Goal: Find specific page/section: Find specific page/section

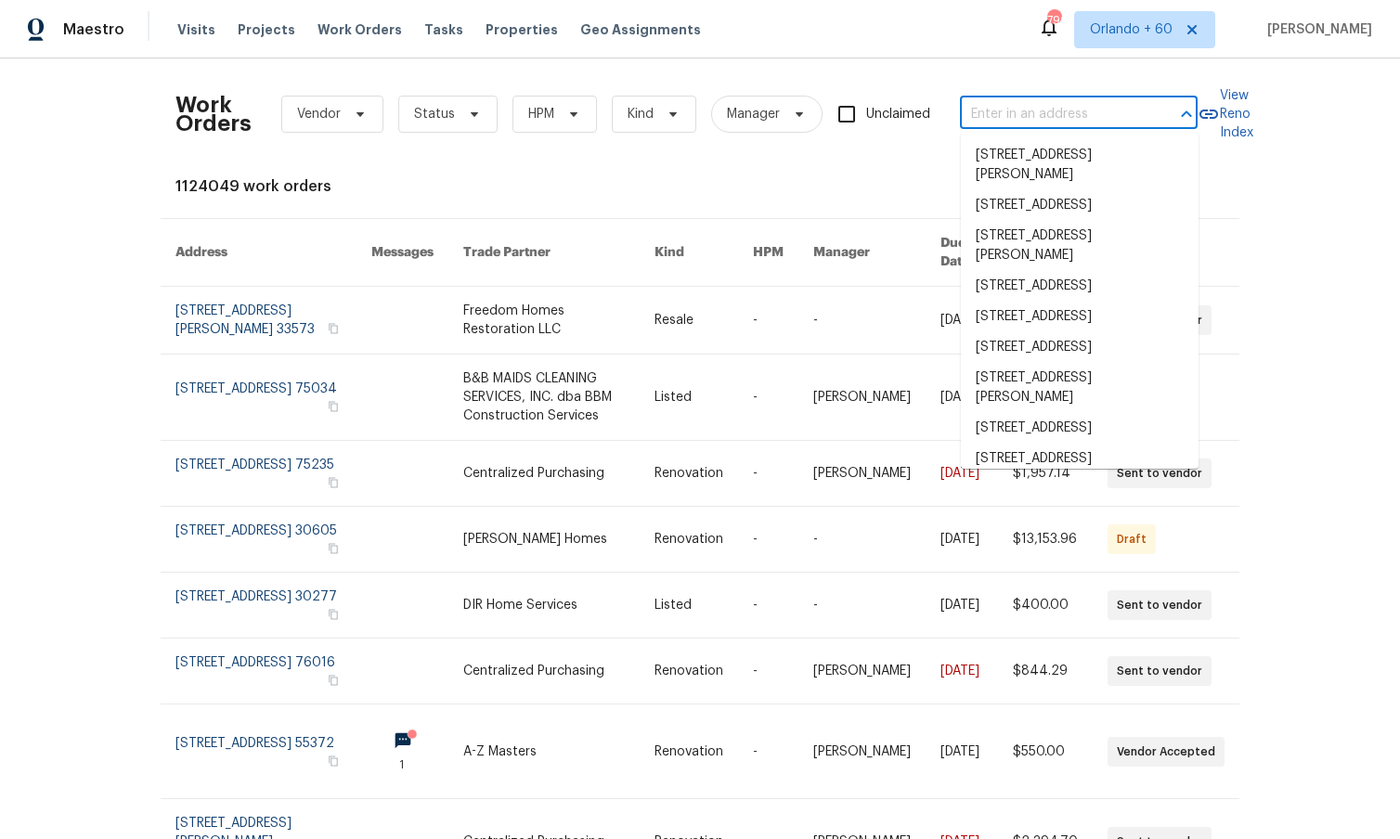
click at [1022, 120] on input "text" at bounding box center [1053, 114] width 186 height 29
paste input "[STREET_ADDRESS][PERSON_NAME]"
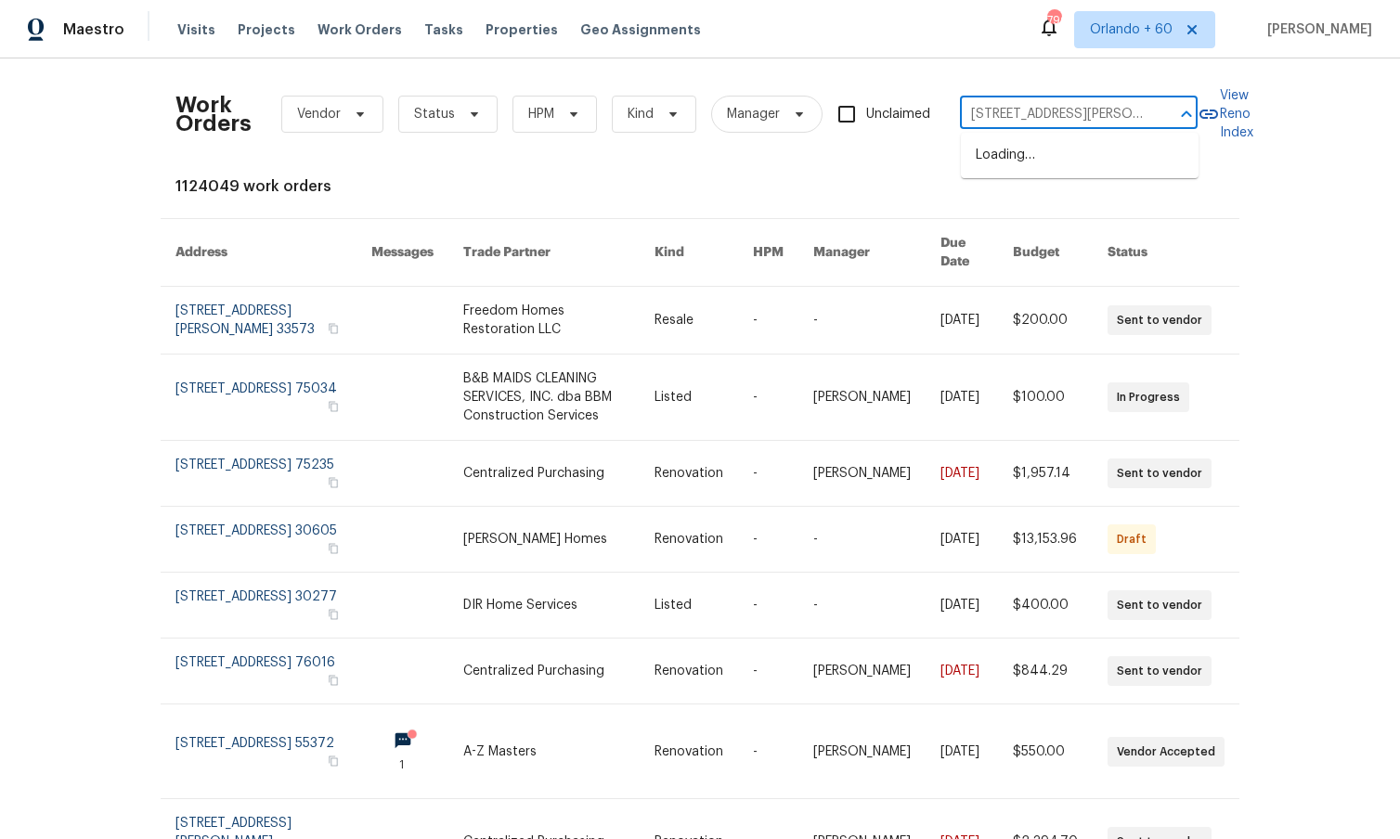
type input "[STREET_ADDRESS][PERSON_NAME]"
click at [1040, 156] on li "[STREET_ADDRESS][PERSON_NAME]" at bounding box center [1080, 165] width 238 height 50
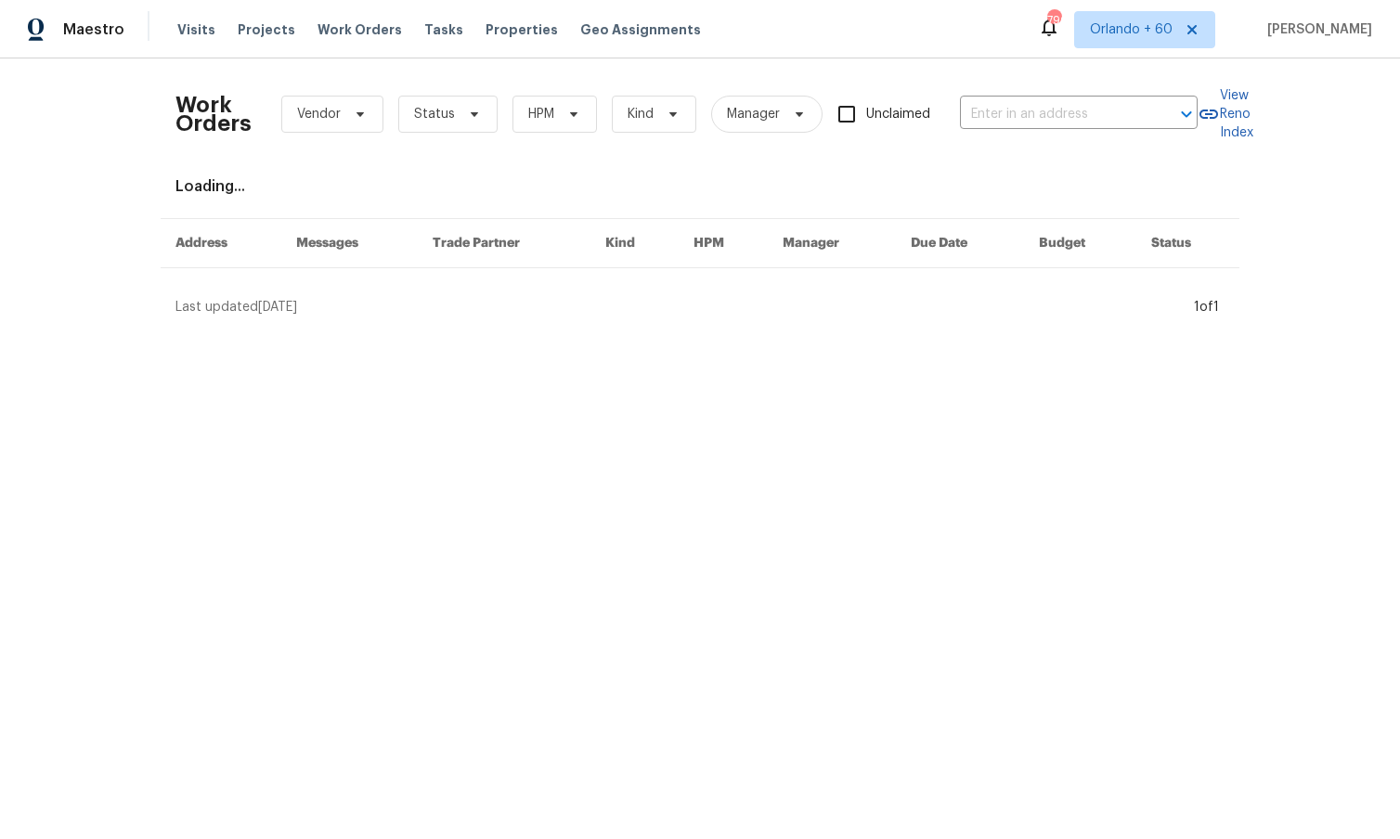
type input "[STREET_ADDRESS][PERSON_NAME]"
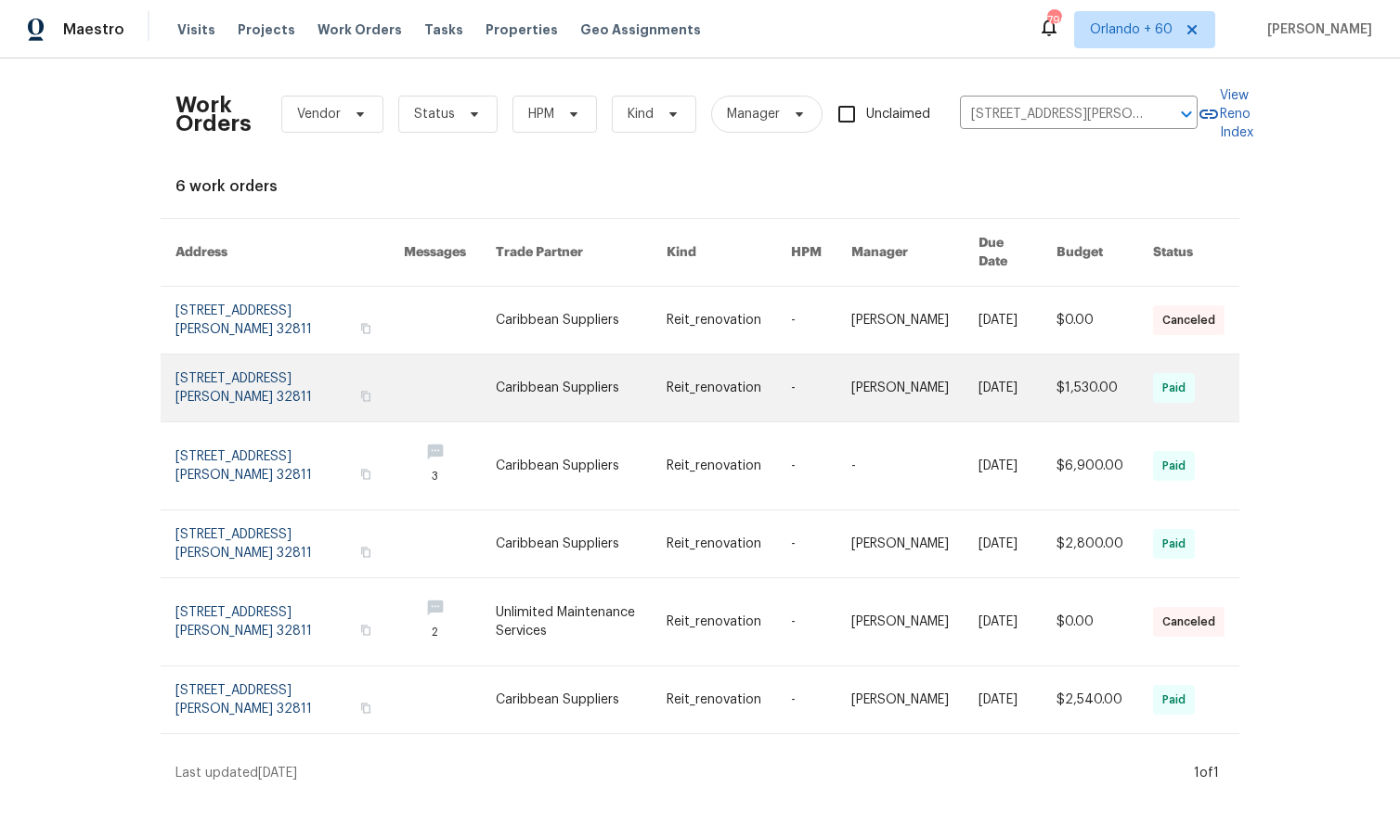
click at [213, 371] on link at bounding box center [289, 388] width 228 height 67
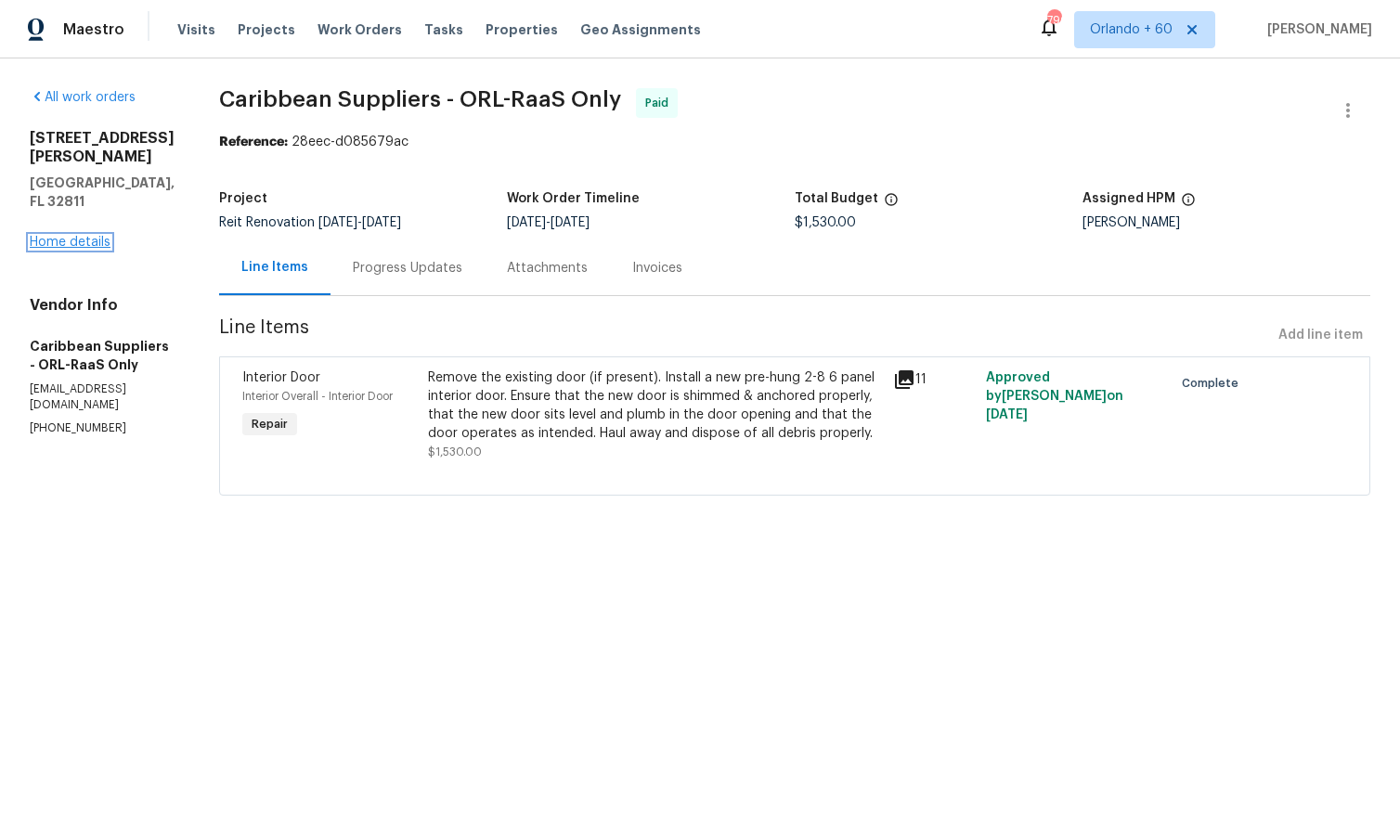
click at [92, 236] on link "Home details" at bounding box center [70, 242] width 81 height 13
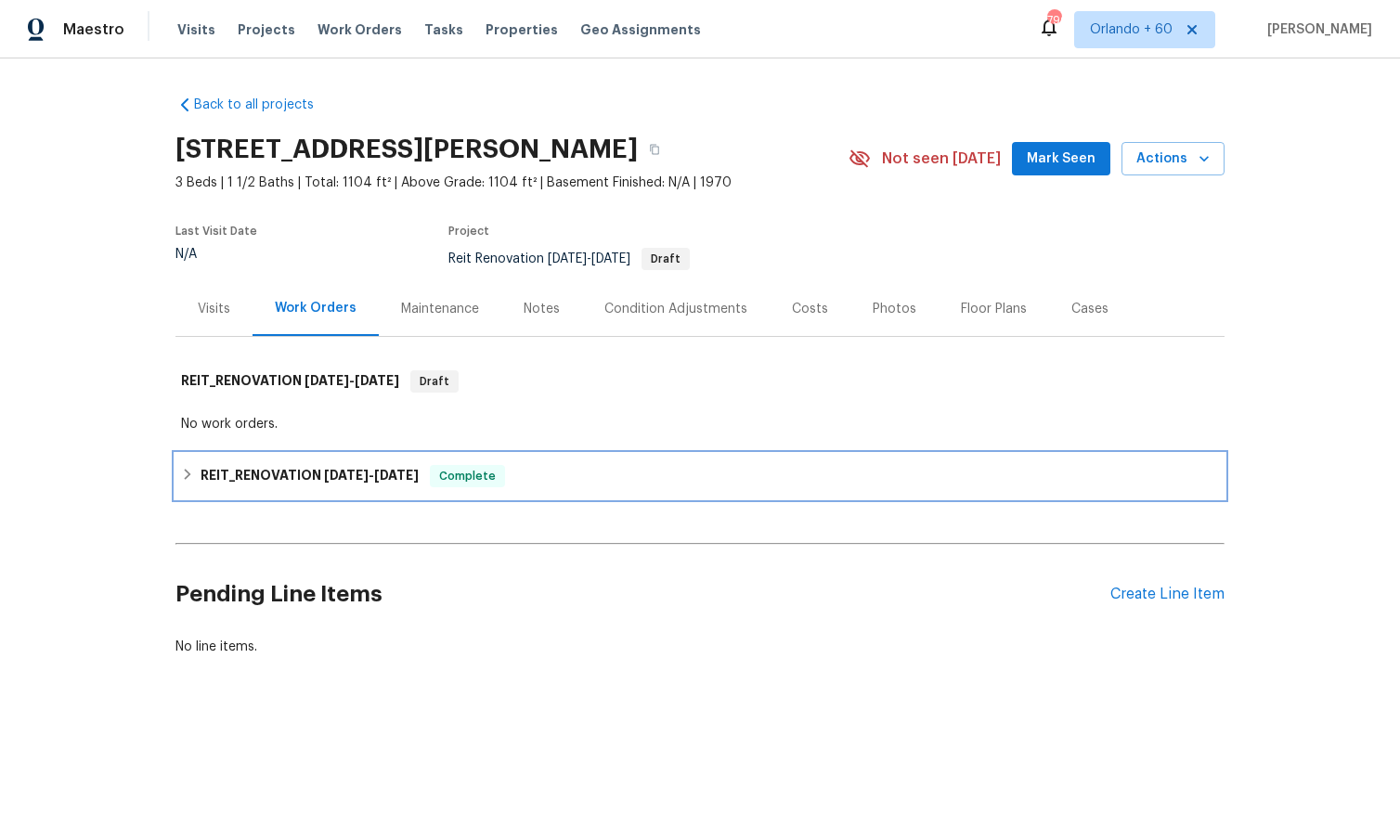
click at [182, 472] on icon at bounding box center [187, 474] width 13 height 13
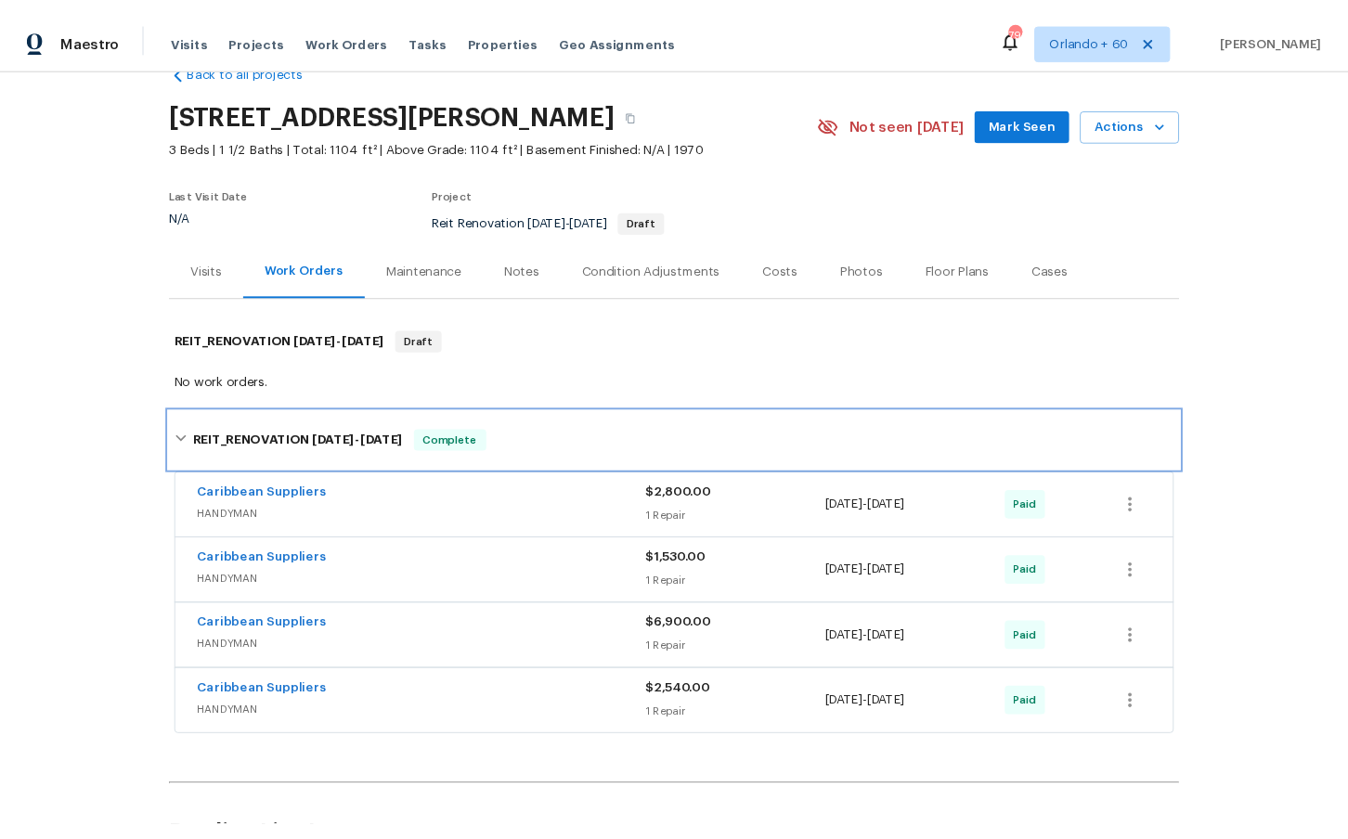
scroll to position [44, 0]
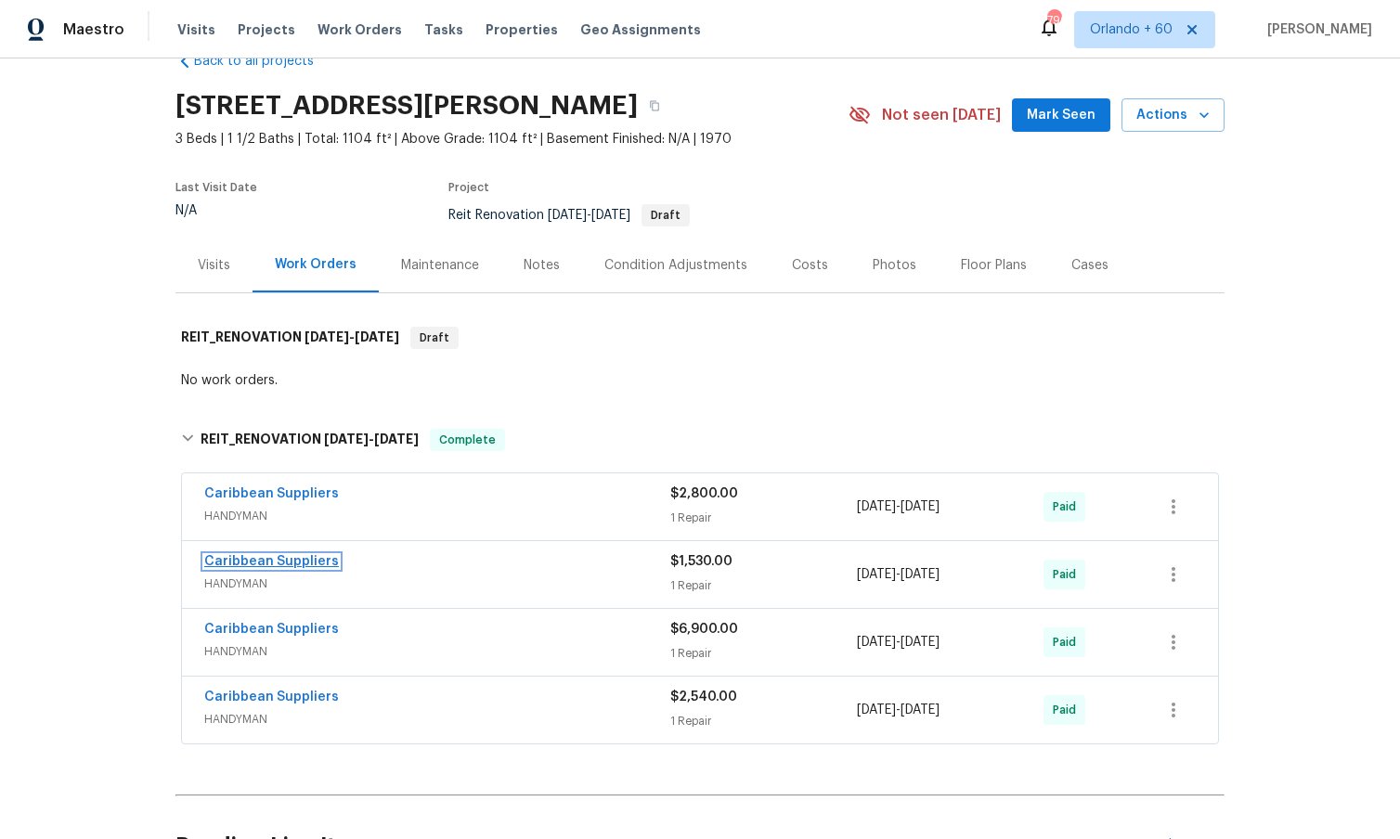
click at [299, 555] on link "Caribbean Suppliers" at bounding box center [271, 561] width 135 height 13
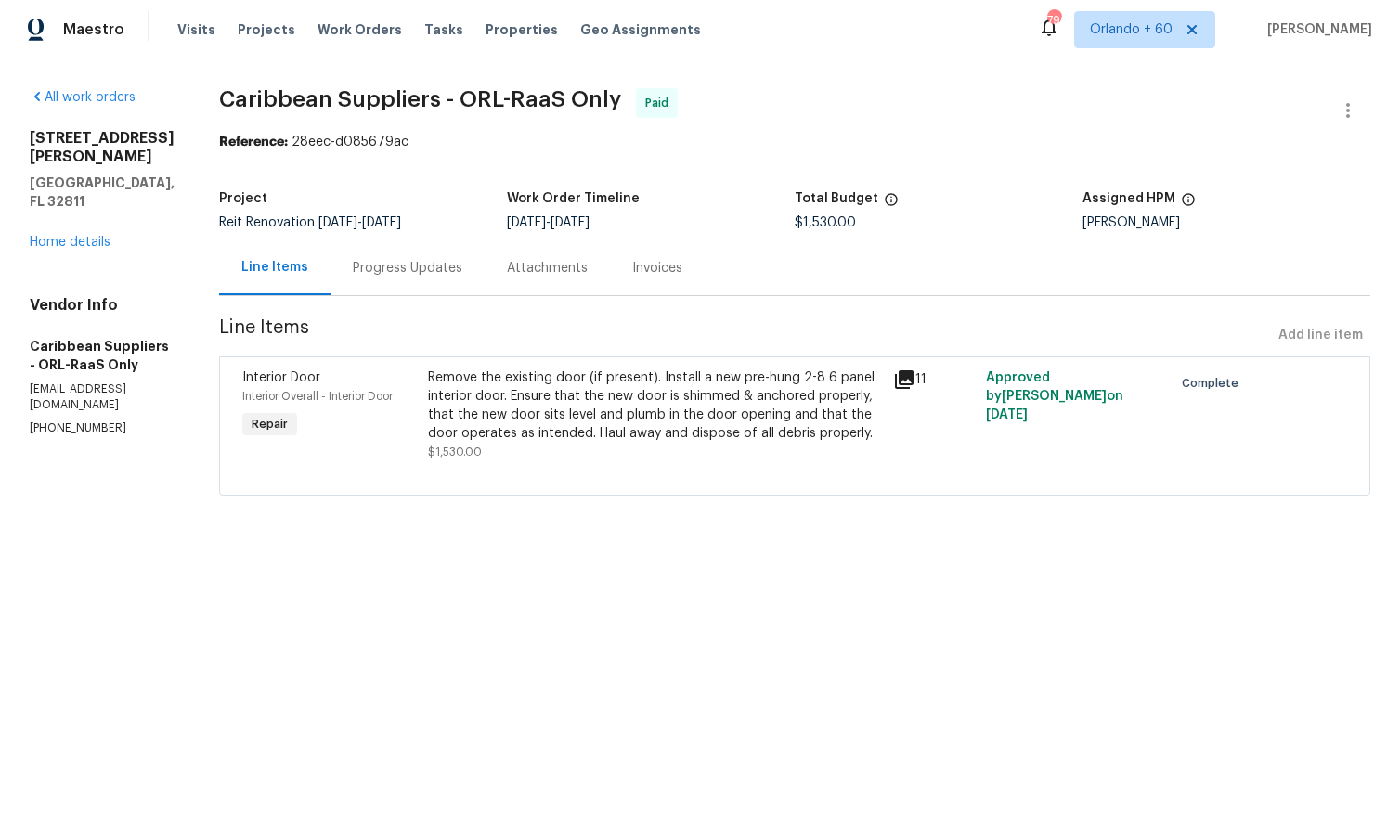
click at [682, 270] on div "Invoices" at bounding box center [657, 268] width 50 height 19
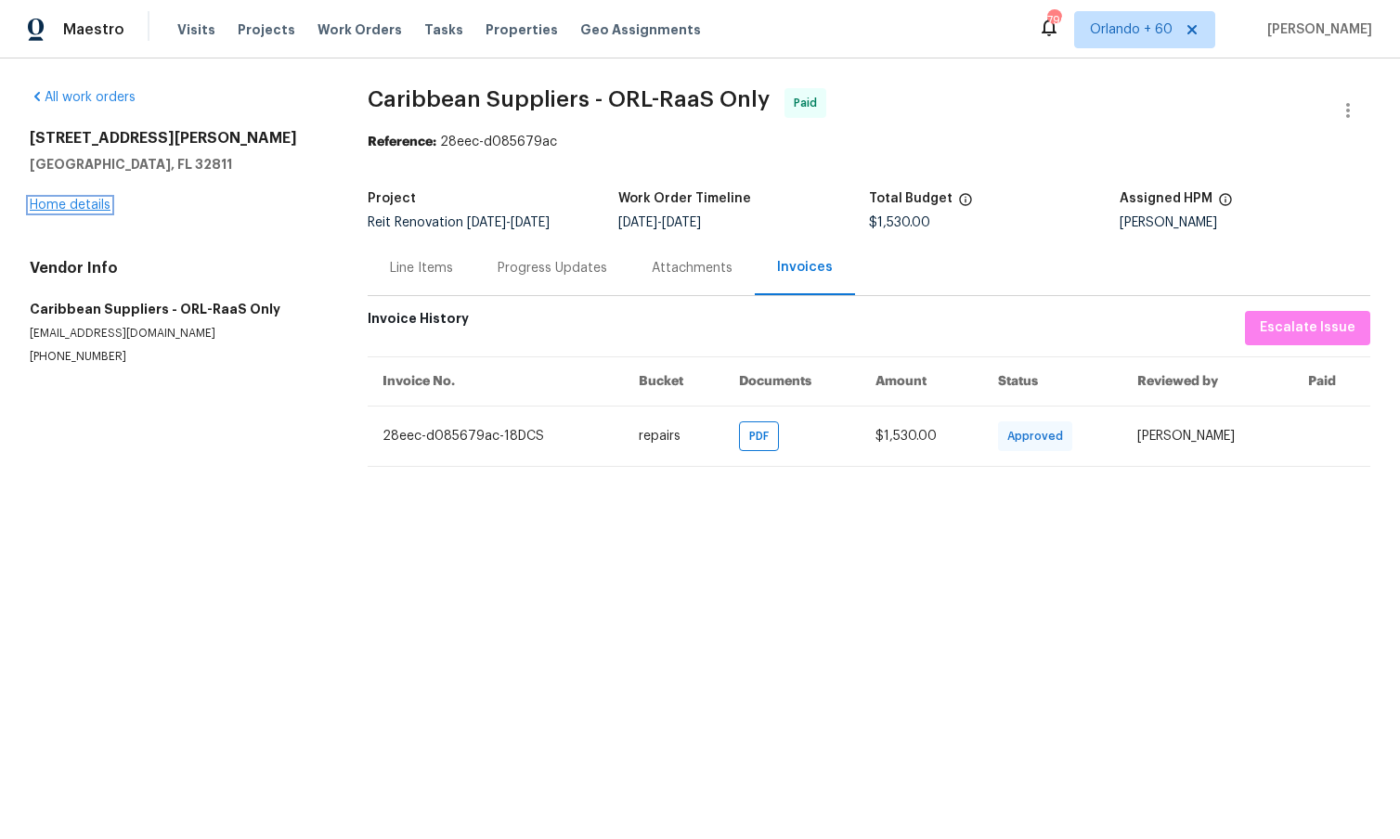
click at [94, 206] on link "Home details" at bounding box center [70, 205] width 81 height 13
